Goal: Transaction & Acquisition: Purchase product/service

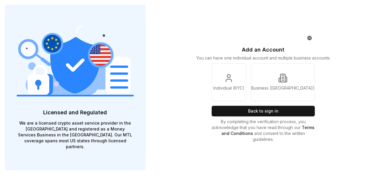
click at [276, 119] on div "Add an Account You can have one individual account and multiple business accoun…" at bounding box center [263, 87] width 113 height 175
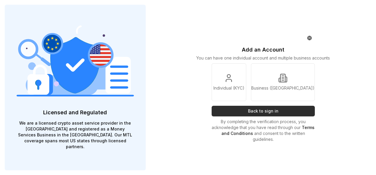
click at [273, 113] on button "Back to sign in" at bounding box center [263, 111] width 103 height 11
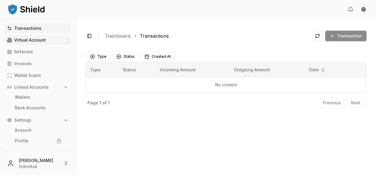
click at [42, 38] on link "Virtual Account" at bounding box center [38, 39] width 66 height 9
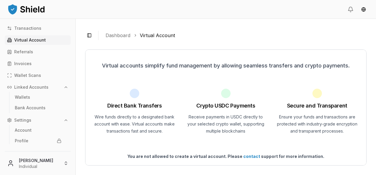
click at [52, 33] on div "Transactions Virtual Account Referrals Invoices Wallet Scans Linked Accounts Wa…" at bounding box center [37, 84] width 75 height 121
click at [41, 161] on html "Transactions Virtual Account Referrals Invoices Wallet Scans Linked Accounts Wa…" at bounding box center [188, 87] width 376 height 175
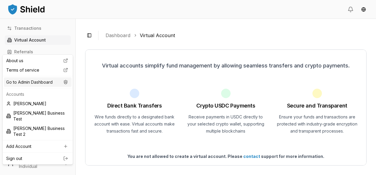
click at [56, 82] on div "Go to Admin Dashboard" at bounding box center [38, 82] width 68 height 9
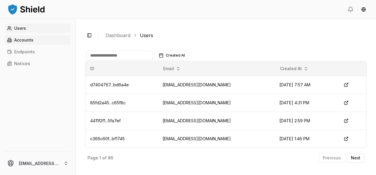
click at [54, 38] on link "Accounts" at bounding box center [38, 39] width 66 height 9
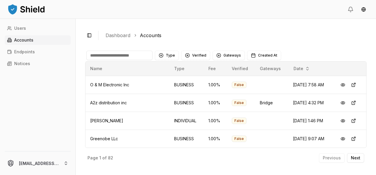
click at [116, 57] on input at bounding box center [119, 55] width 66 height 9
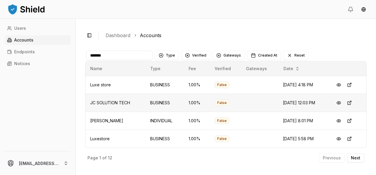
type input "*"
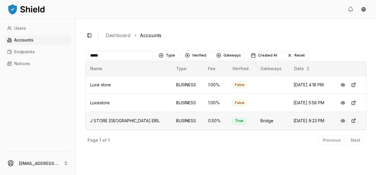
type input "*****"
click at [339, 120] on button at bounding box center [342, 121] width 11 height 11
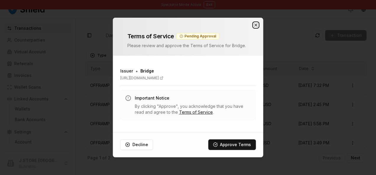
click at [256, 25] on icon "button" at bounding box center [255, 25] width 2 height 2
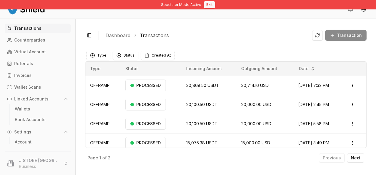
click at [211, 4] on button "Exit" at bounding box center [210, 4] width 12 height 7
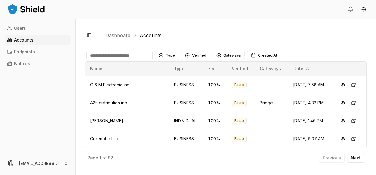
click at [141, 61] on div "Type Verified Gateways Created At" at bounding box center [225, 56] width 281 height 12
click at [138, 56] on input at bounding box center [119, 55] width 66 height 9
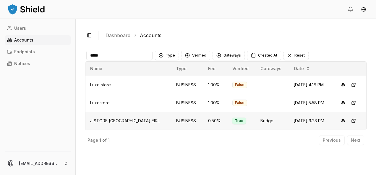
type input "*****"
click at [293, 121] on span "[DATE] 9:23 PM" at bounding box center [308, 120] width 31 height 5
click at [342, 121] on button at bounding box center [342, 121] width 11 height 11
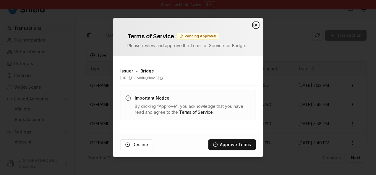
click at [256, 25] on icon "button" at bounding box center [255, 25] width 5 height 5
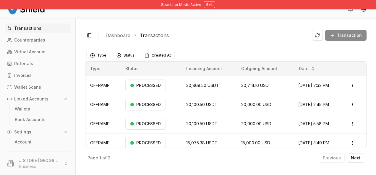
click at [359, 32] on div "Transaction" at bounding box center [339, 35] width 54 height 11
click at [208, 5] on button "Exit" at bounding box center [210, 4] width 12 height 7
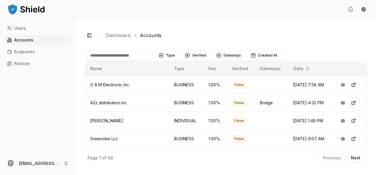
click at [128, 54] on input at bounding box center [119, 55] width 66 height 9
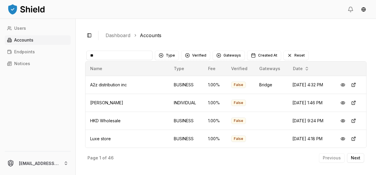
type input "*"
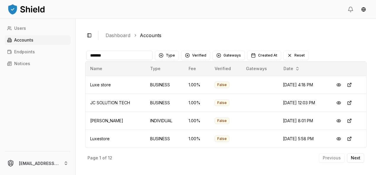
drag, startPoint x: 92, startPoint y: 56, endPoint x: 77, endPoint y: 57, distance: 14.8
click at [77, 57] on div "Toggle Sidebar Dashboard Accounts ******* Type Verified Gateways Created At Res…" at bounding box center [226, 97] width 300 height 157
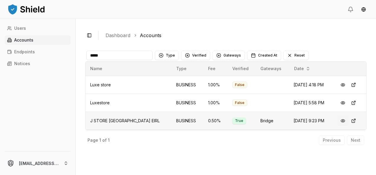
type input "*****"
click at [341, 121] on button at bounding box center [342, 121] width 11 height 11
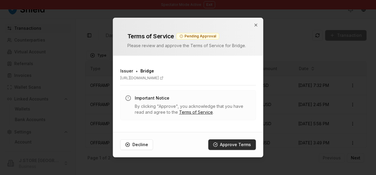
click at [243, 145] on button "Approve Terms" at bounding box center [232, 145] width 48 height 11
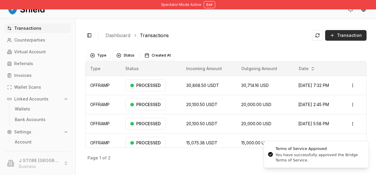
click at [343, 36] on span "Transaction" at bounding box center [349, 35] width 25 height 6
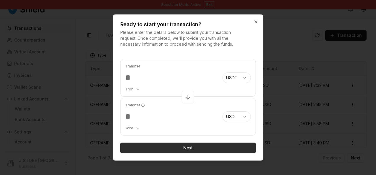
type input "***"
click at [209, 145] on button "Next" at bounding box center [188, 148] width 136 height 11
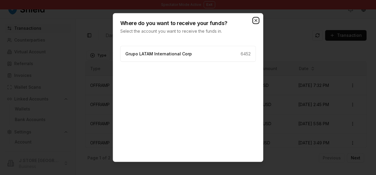
click at [256, 22] on icon "button" at bounding box center [255, 20] width 5 height 5
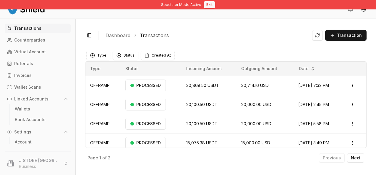
click at [210, 3] on button "Exit" at bounding box center [210, 4] width 12 height 7
